Goal: Transaction & Acquisition: Purchase product/service

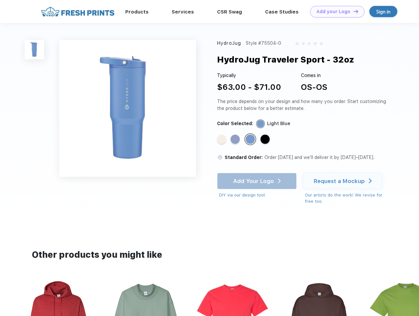
click at [335, 12] on link "Add your Logo Design Tool" at bounding box center [337, 12] width 54 height 12
click at [0, 0] on div "Design Tool" at bounding box center [0, 0] width 0 height 0
click at [353, 11] on link "Add your Logo Design Tool" at bounding box center [337, 12] width 54 height 12
click at [35, 49] on img at bounding box center [34, 49] width 19 height 19
click at [222, 139] on div "Standard Color" at bounding box center [221, 138] width 9 height 9
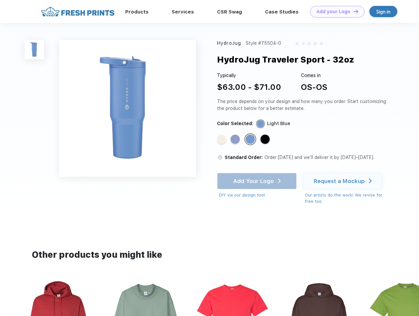
click at [236, 139] on div "Standard Color" at bounding box center [234, 138] width 9 height 9
click at [251, 139] on div "Standard Color" at bounding box center [250, 138] width 9 height 9
click at [266, 139] on div "Standard Color" at bounding box center [264, 138] width 9 height 9
click at [257, 181] on div "Add Your Logo DIY via our design tool. Ah shoot! This product isn't up in our d…" at bounding box center [257, 186] width 80 height 26
click at [344, 181] on div "Request a Mockup" at bounding box center [339, 181] width 51 height 7
